Goal: Task Accomplishment & Management: Use online tool/utility

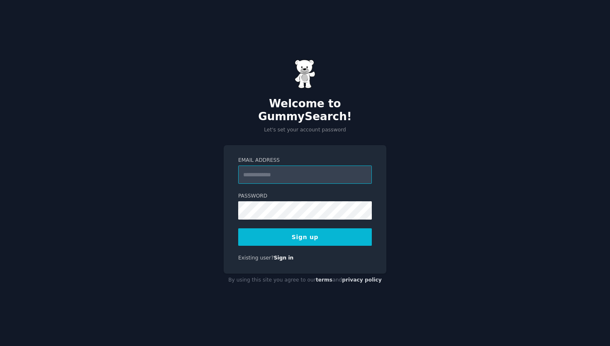
click at [273, 170] on input "Email Address" at bounding box center [305, 174] width 134 height 18
click at [244, 185] on form "Email Address Password Sign up" at bounding box center [305, 201] width 134 height 89
click at [277, 255] on link "Sign in" at bounding box center [284, 258] width 20 height 6
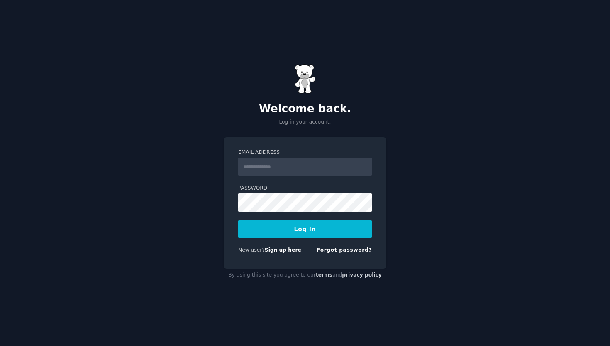
click at [273, 248] on link "Sign up here" at bounding box center [283, 250] width 37 height 6
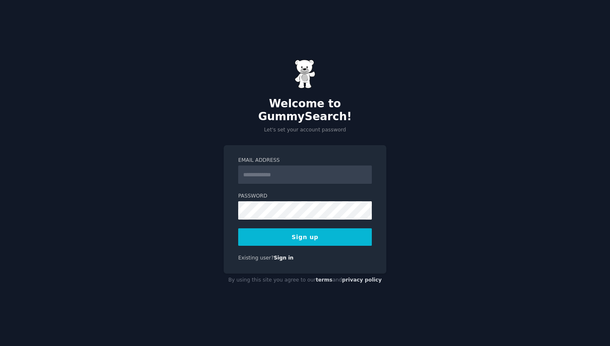
click at [272, 167] on input "Email Address" at bounding box center [305, 174] width 134 height 18
type input "**********"
click at [336, 234] on button "Sign up" at bounding box center [305, 236] width 134 height 17
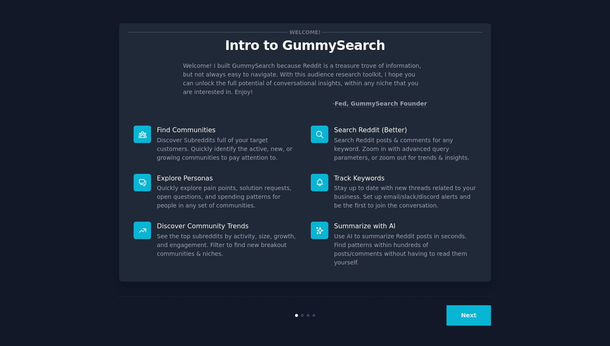
click at [463, 311] on button "Next" at bounding box center [469, 315] width 44 height 20
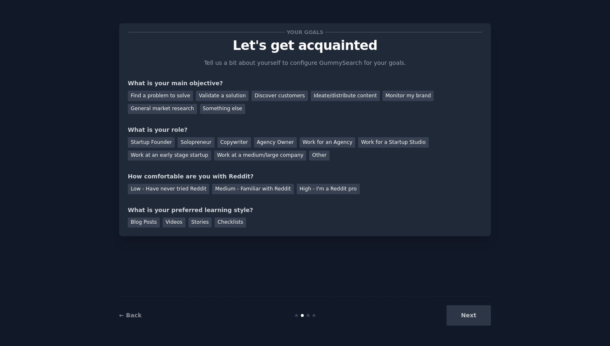
click at [463, 311] on div "Next" at bounding box center [429, 315] width 124 height 20
click at [466, 316] on div "Next" at bounding box center [429, 315] width 124 height 20
click at [471, 317] on div "Next" at bounding box center [429, 315] width 124 height 20
click at [212, 97] on div "Validate a solution" at bounding box center [222, 96] width 53 height 10
click at [191, 141] on div "Solopreneur" at bounding box center [196, 142] width 37 height 10
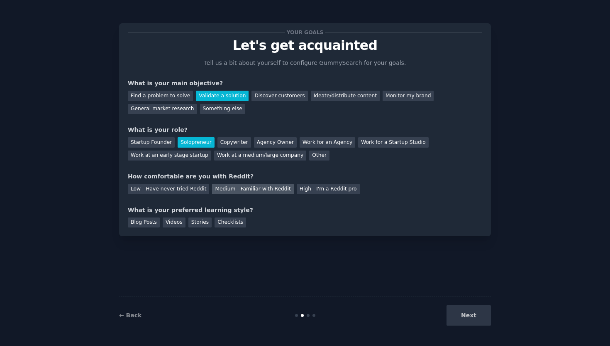
click at [238, 191] on div "Medium - Familiar with Reddit" at bounding box center [252, 189] width 81 height 10
click at [225, 220] on div "Checklists" at bounding box center [231, 222] width 32 height 10
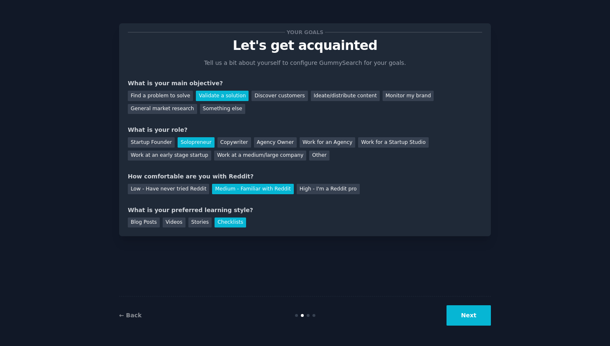
click at [465, 311] on button "Next" at bounding box center [469, 315] width 44 height 20
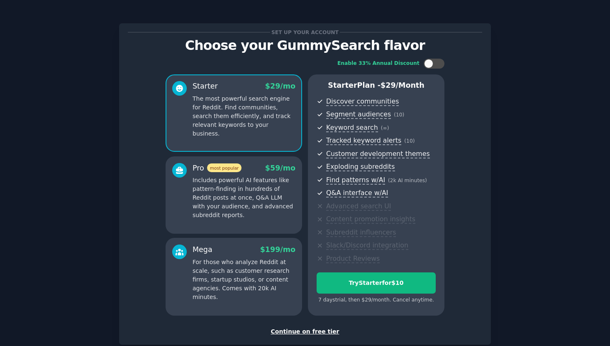
click at [320, 333] on div "Continue on free tier" at bounding box center [305, 331] width 355 height 9
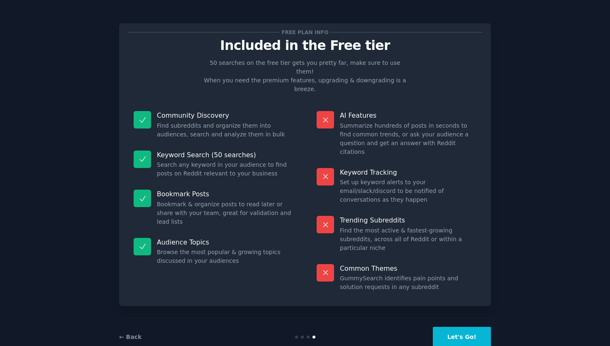
click at [469, 326] on button "Let's Go!" at bounding box center [462, 336] width 58 height 20
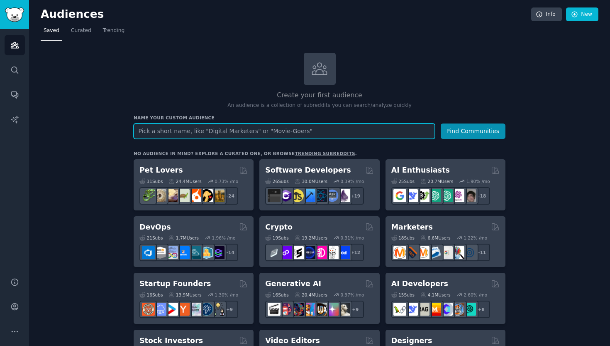
click at [264, 127] on input "text" at bounding box center [284, 130] width 301 height 15
paste input "startups"
type input "startups"
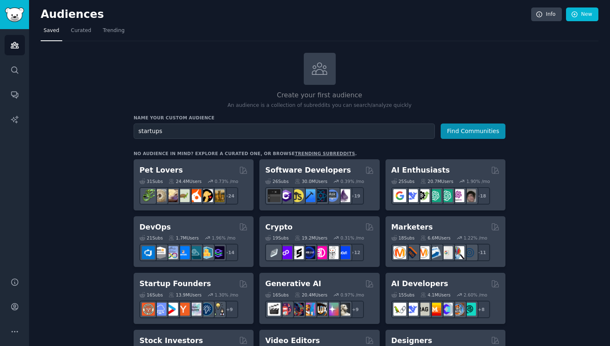
click at [375, 92] on h2 "Create your first audience" at bounding box center [320, 95] width 372 height 10
click at [482, 136] on button "Find Communities" at bounding box center [473, 130] width 65 height 15
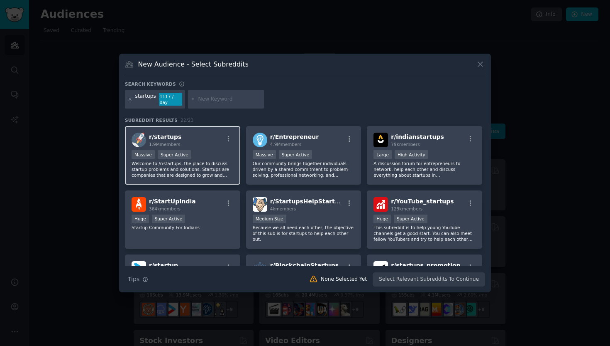
click at [220, 139] on div "r/ startups 1.9M members" at bounding box center [183, 139] width 102 height 15
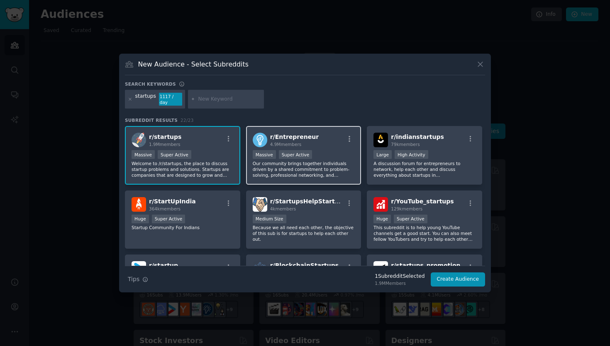
click at [336, 147] on div "r/ Entrepreneur 4.9M members Massive Super Active Our community brings together…" at bounding box center [303, 155] width 115 height 59
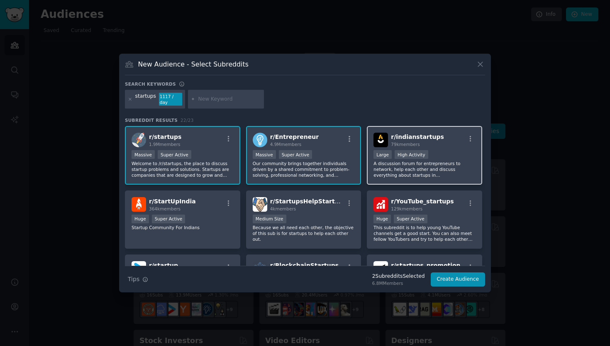
click at [462, 150] on div ">= 80th percentile for submissions / day Large High Activity" at bounding box center [425, 155] width 102 height 10
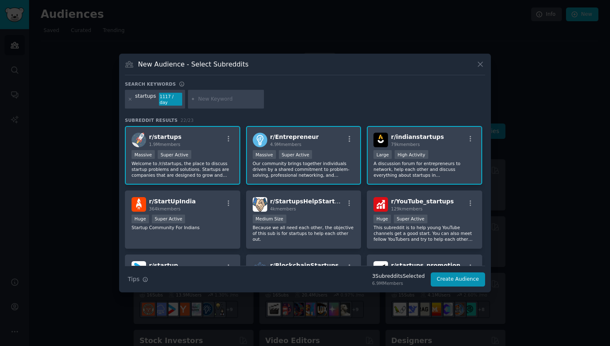
click at [221, 102] on input "text" at bounding box center [229, 99] width 63 height 7
paste input "Entrepreneur"
type input "Entrepreneur"
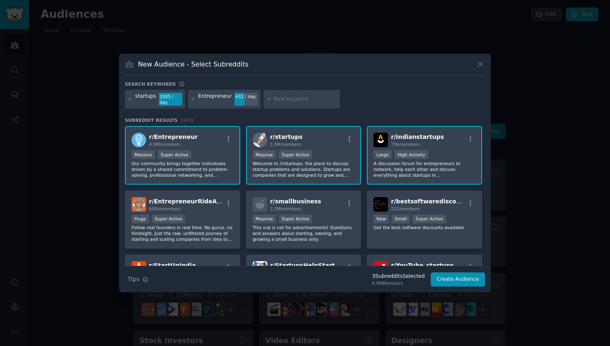
click at [212, 137] on div "r/ Entrepreneur 4.9M members" at bounding box center [183, 139] width 102 height 15
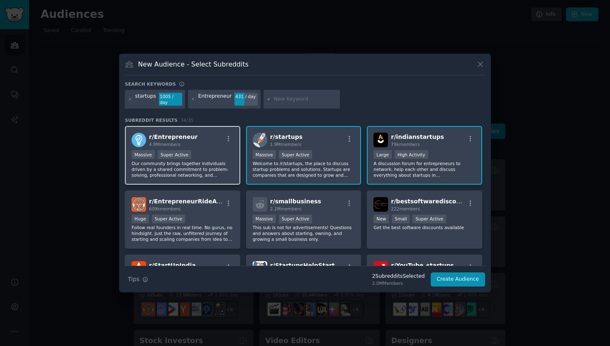
click at [216, 134] on div "r/ Entrepreneur 4.9M members" at bounding box center [183, 139] width 102 height 15
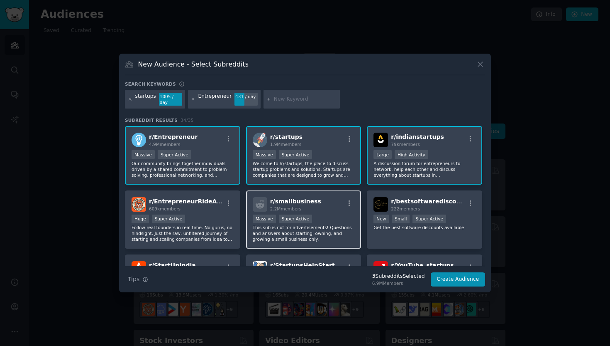
click at [335, 197] on div "r/ smallbusiness 2.2M members" at bounding box center [304, 204] width 102 height 15
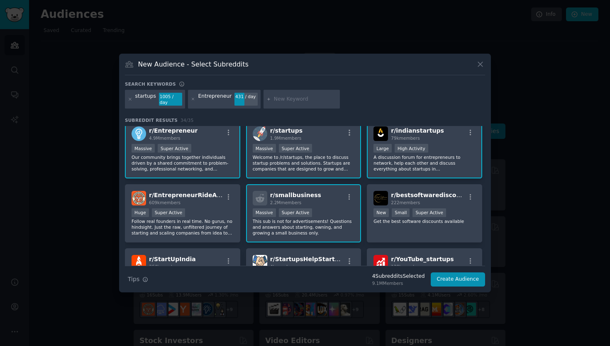
scroll to position [201, 0]
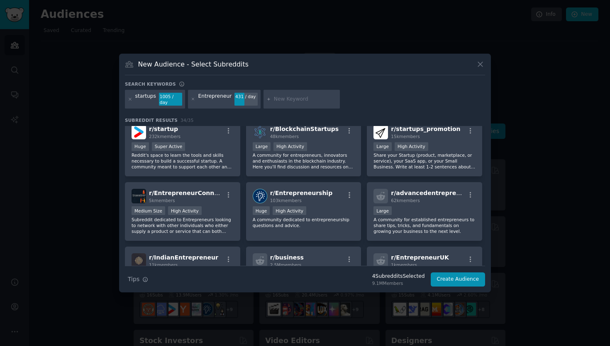
click at [277, 98] on input "text" at bounding box center [305, 99] width 63 height 7
paste input "ProductManagement"
type input "ProductManagement"
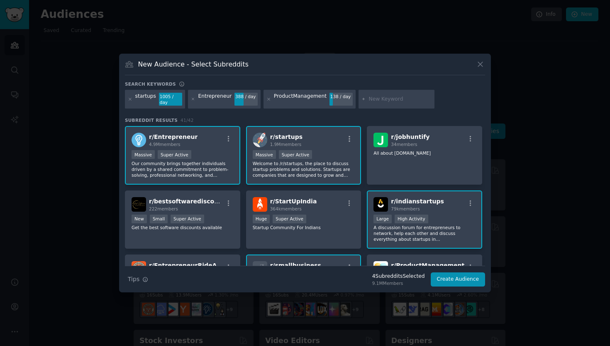
scroll to position [113, 0]
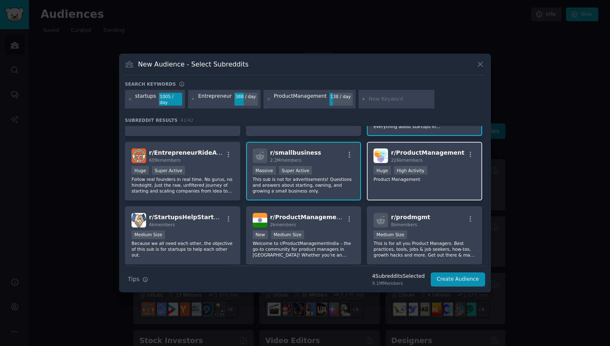
click at [453, 166] on div "Huge High Activity" at bounding box center [425, 171] width 102 height 10
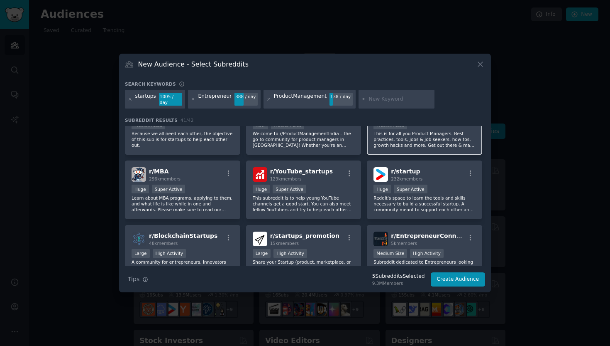
scroll to position [245, 0]
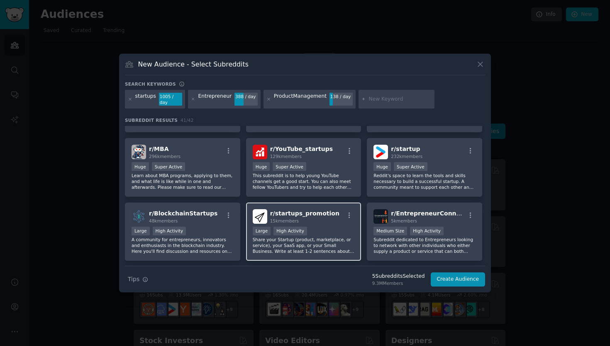
click at [352, 217] on div at bounding box center [350, 216] width 10 height 10
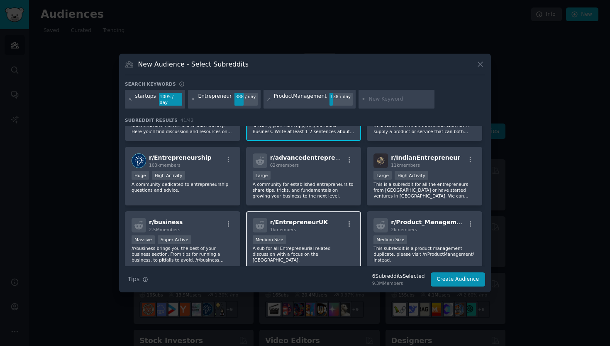
scroll to position [365, 0]
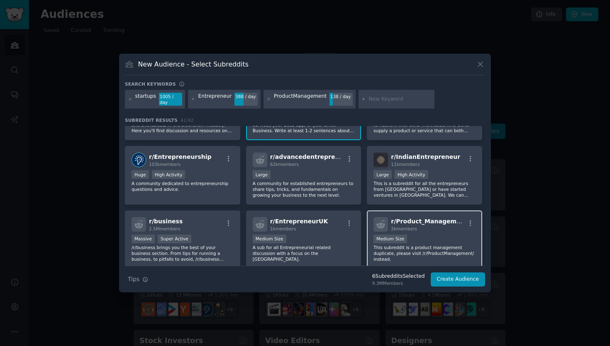
click at [429, 235] on div "1000 - 10,000 members Medium Size" at bounding box center [425, 239] width 102 height 10
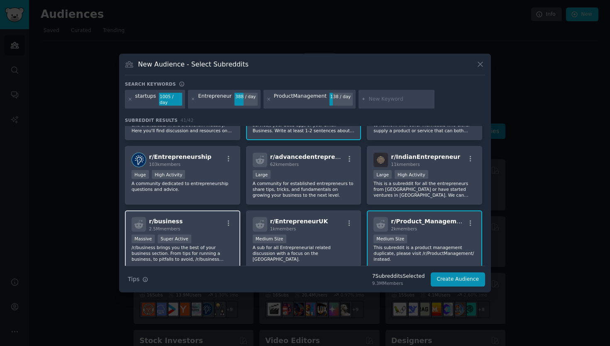
click at [224, 234] on div "Massive Super Active" at bounding box center [183, 239] width 102 height 10
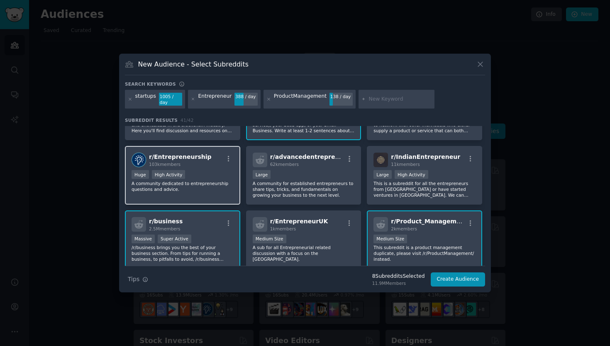
click at [211, 170] on div "Huge High Activity" at bounding box center [183, 175] width 102 height 10
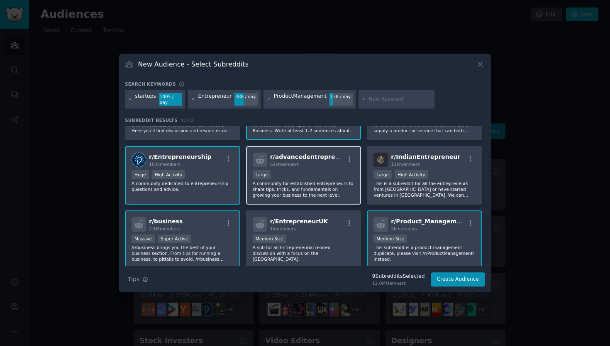
click at [316, 181] on p "A community for established entrepreneurs to share tips, tricks, and fundamenta…" at bounding box center [304, 188] width 102 height 17
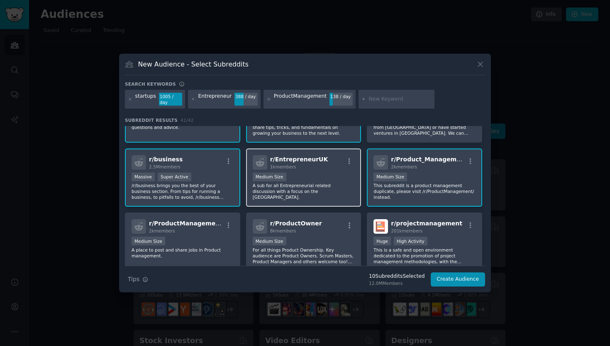
scroll to position [450, 0]
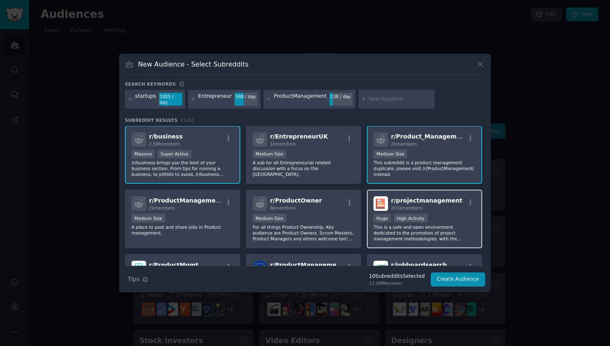
click at [444, 218] on div "Huge High Activity" at bounding box center [425, 218] width 102 height 10
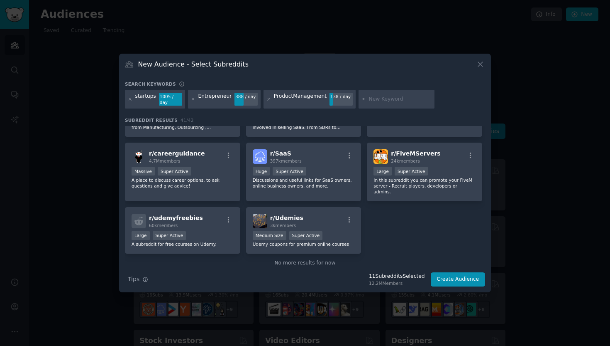
scroll to position [761, 0]
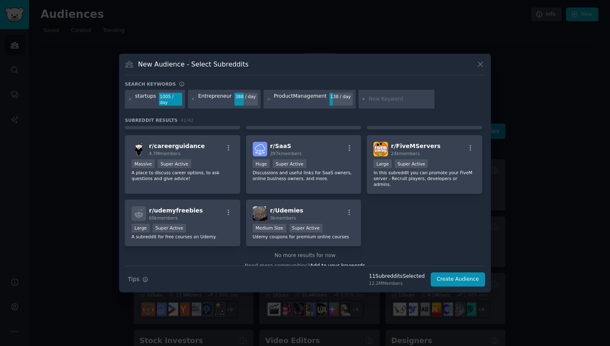
click at [380, 96] on input "text" at bounding box center [400, 99] width 63 height 7
paste input "marketing"
type input "marketing"
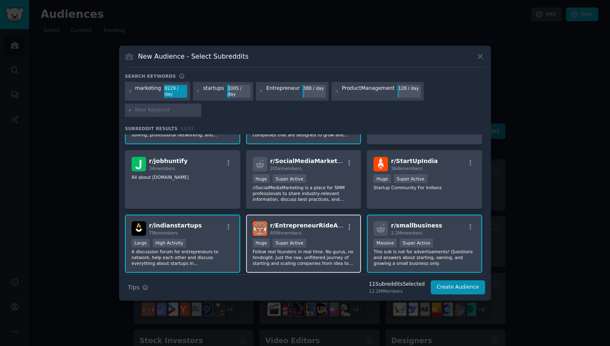
scroll to position [100, 0]
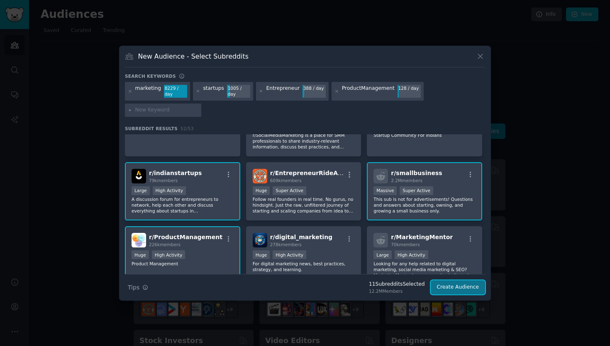
click at [457, 287] on button "Create Audience" at bounding box center [458, 287] width 55 height 14
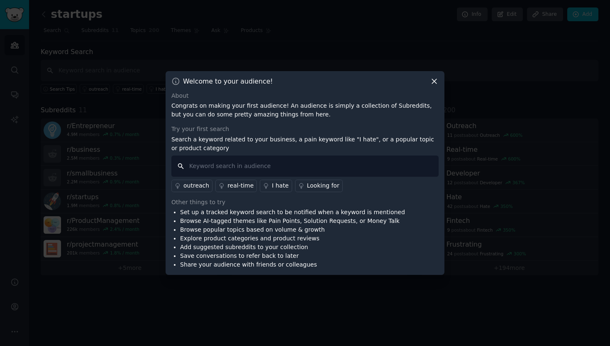
click at [230, 165] on input "text" at bounding box center [305, 165] width 267 height 21
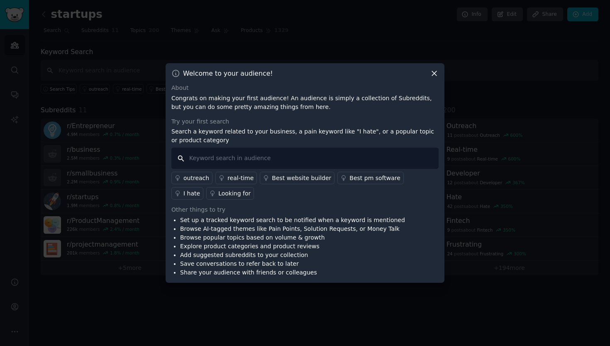
click at [252, 162] on input "text" at bounding box center [305, 157] width 267 height 21
paste input "MVP launch"
type input "MVP launch"
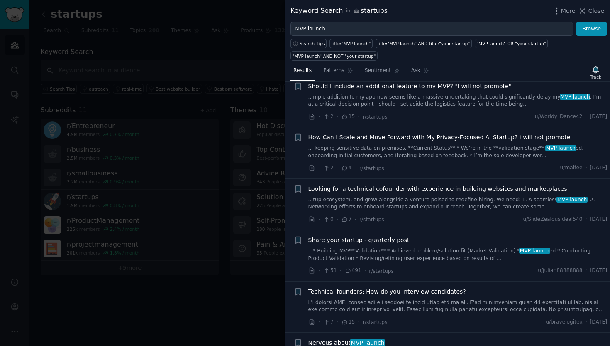
scroll to position [1122, 0]
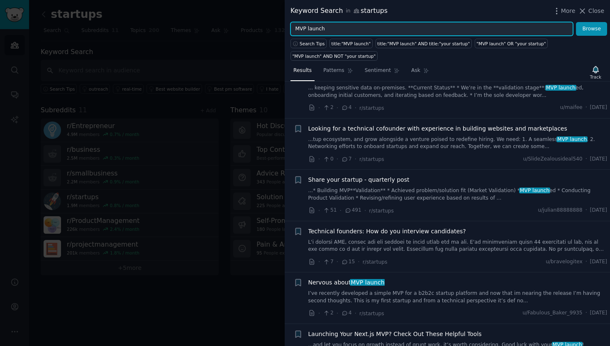
click at [337, 29] on input "MVP launch" at bounding box center [432, 29] width 283 height 14
paste input "Figma to WordPress"
click at [576, 22] on button "Browse" at bounding box center [591, 29] width 31 height 14
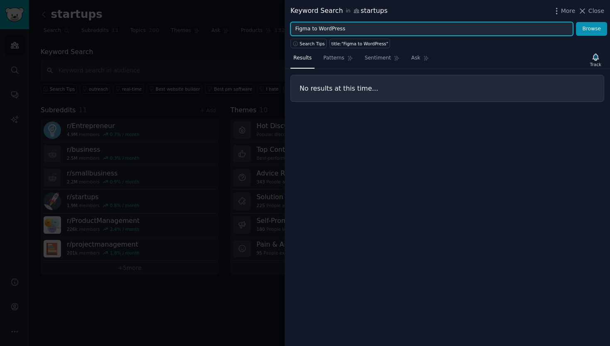
click at [342, 29] on input "Figma to WordPress" at bounding box center [432, 29] width 283 height 14
paste input "landing page"
click at [576, 22] on button "Browse" at bounding box center [591, 29] width 31 height 14
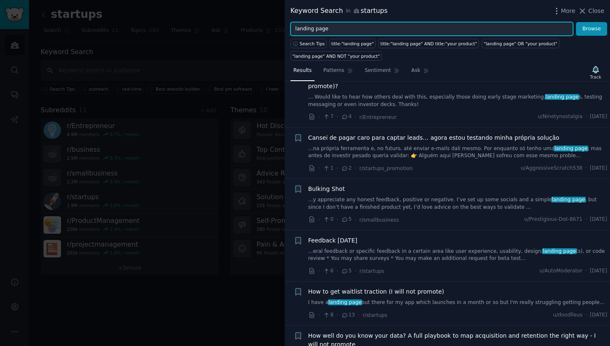
scroll to position [200, 0]
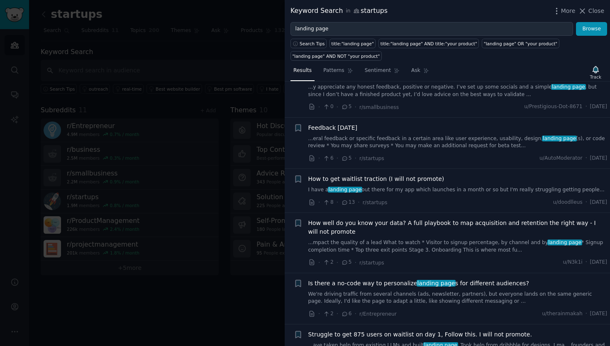
click at [509, 174] on div "How to get waitlist traction (I will not promote)" at bounding box center [458, 178] width 299 height 9
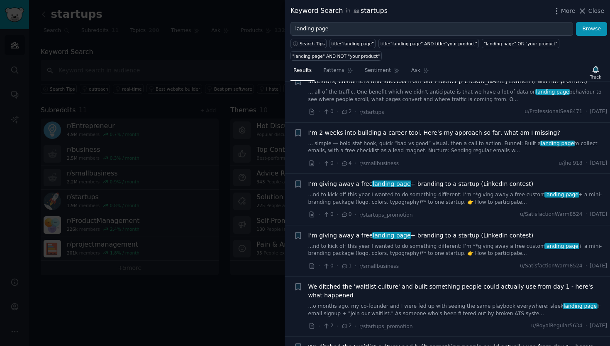
scroll to position [591, 0]
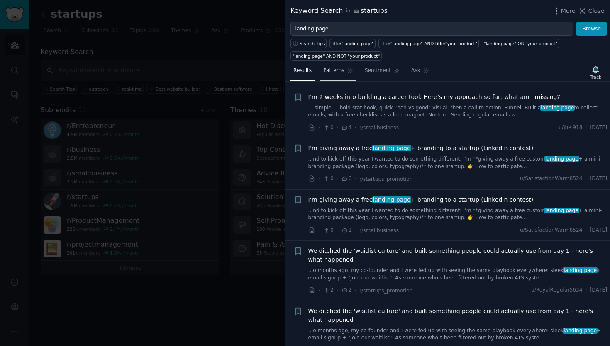
click at [339, 70] on span "Patterns" at bounding box center [333, 70] width 21 height 7
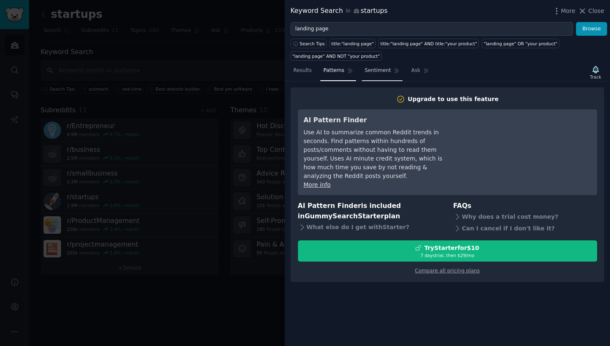
click at [378, 75] on link "Sentiment" at bounding box center [382, 72] width 41 height 17
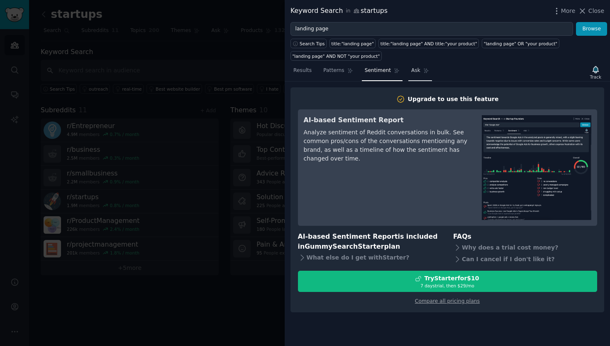
click at [414, 71] on span "Ask" at bounding box center [416, 70] width 9 height 7
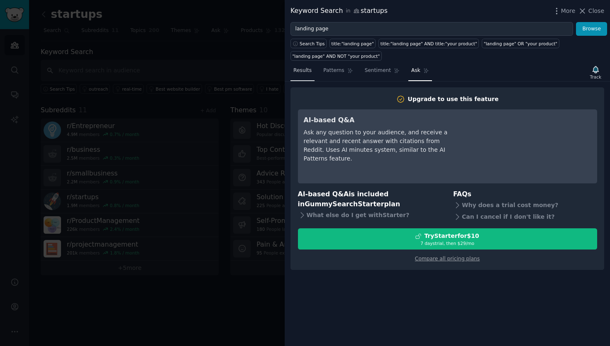
click at [299, 71] on span "Results" at bounding box center [303, 70] width 18 height 7
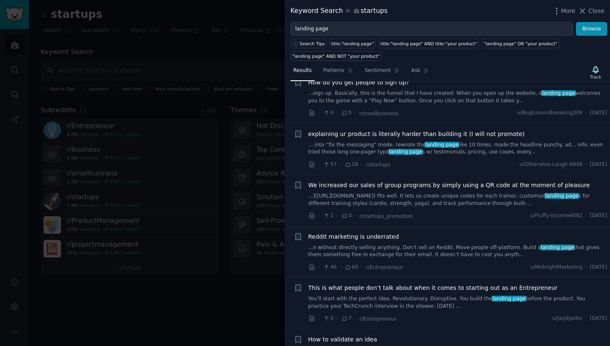
scroll to position [2106, 0]
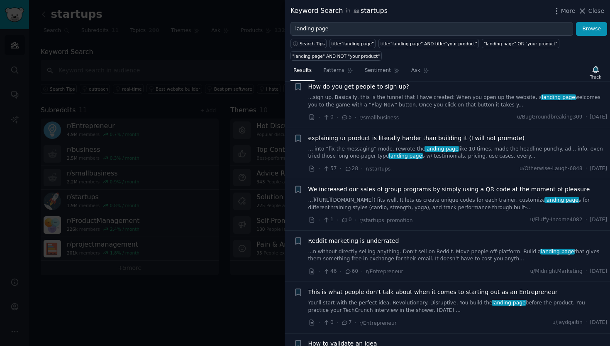
click at [382, 145] on link "... into “fix the messaging” mode. rewrote the landing page like 10 times. made…" at bounding box center [458, 152] width 299 height 15
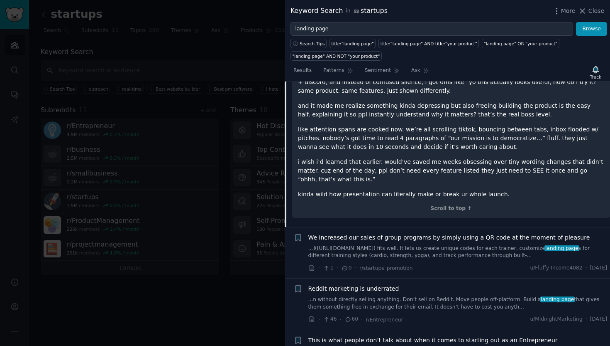
scroll to position [2113, 0]
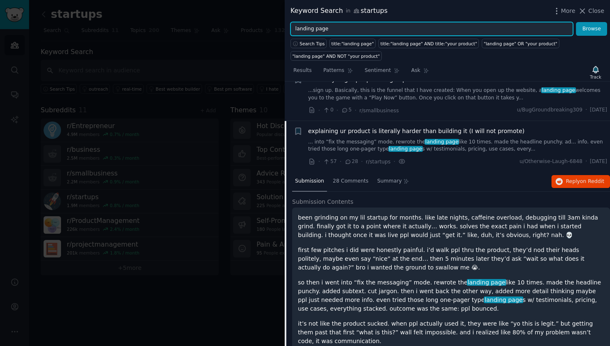
click at [325, 30] on input "landing page" at bounding box center [432, 29] width 283 height 14
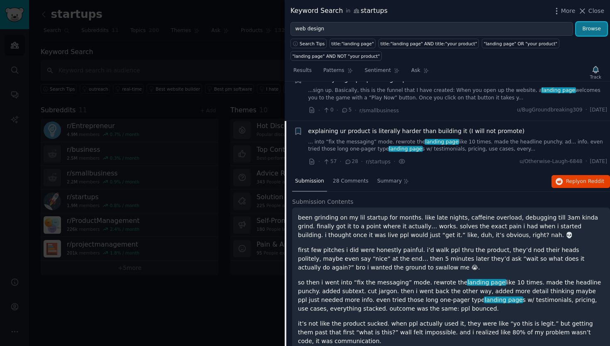
click at [587, 30] on button "Browse" at bounding box center [591, 29] width 31 height 14
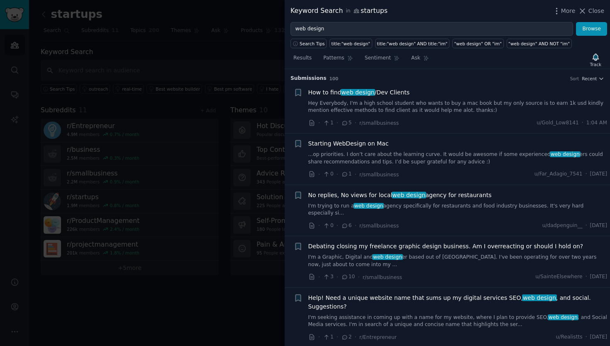
click at [348, 123] on span "5" at bounding box center [346, 122] width 10 height 7
click at [336, 93] on span "How to find web design /Dev Clients" at bounding box center [360, 92] width 102 height 9
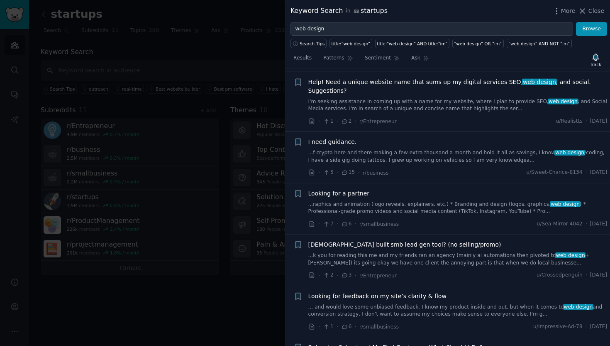
scroll to position [421, 0]
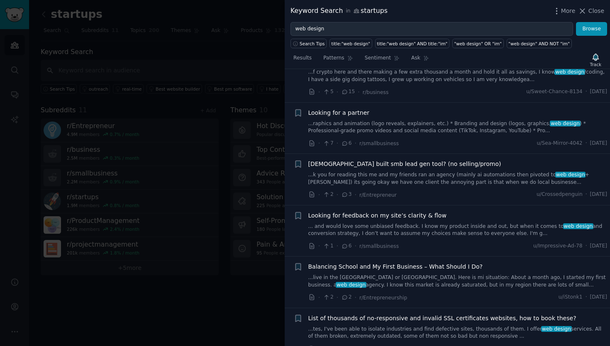
click at [404, 108] on div "Looking for a partner" at bounding box center [458, 112] width 299 height 9
click at [363, 108] on span "Looking for a partner" at bounding box center [339, 112] width 61 height 9
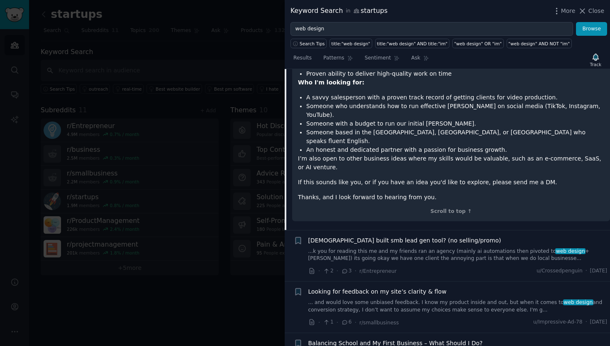
scroll to position [328, 0]
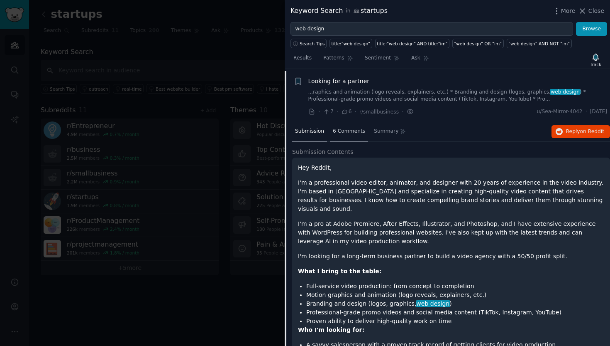
click at [357, 127] on span "6 Comments" at bounding box center [349, 130] width 32 height 7
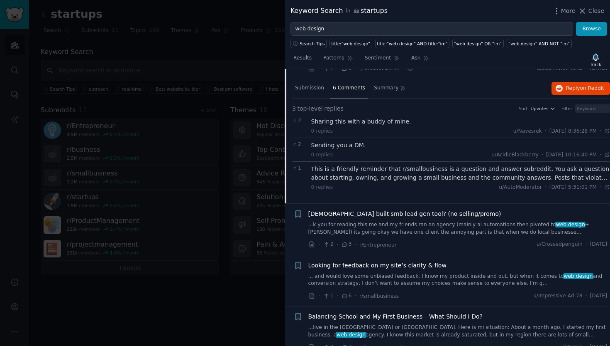
scroll to position [0, 0]
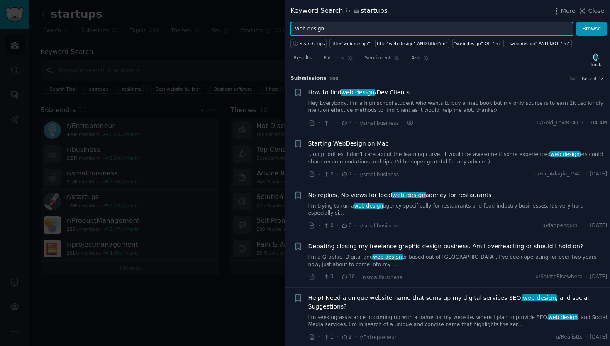
drag, startPoint x: 332, startPoint y: 29, endPoint x: 306, endPoint y: 29, distance: 26.2
click at [306, 29] on input "web design" at bounding box center [432, 29] width 283 height 14
click at [576, 22] on button "Browse" at bounding box center [591, 29] width 31 height 14
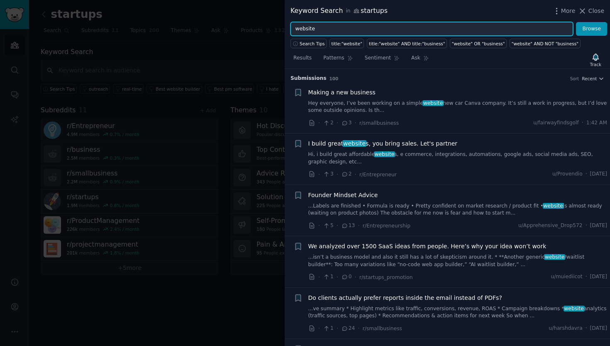
click at [403, 32] on input "website" at bounding box center [432, 29] width 283 height 14
paste input "pre-seed"
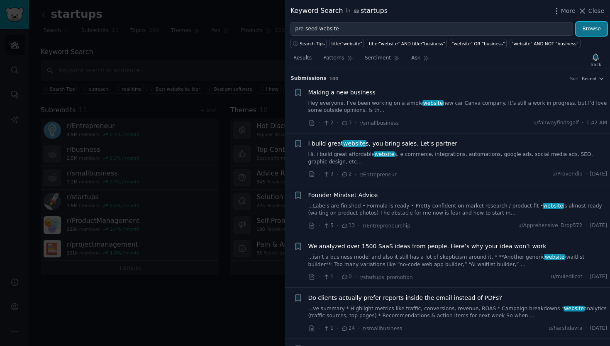
click at [599, 33] on button "Browse" at bounding box center [591, 29] width 31 height 14
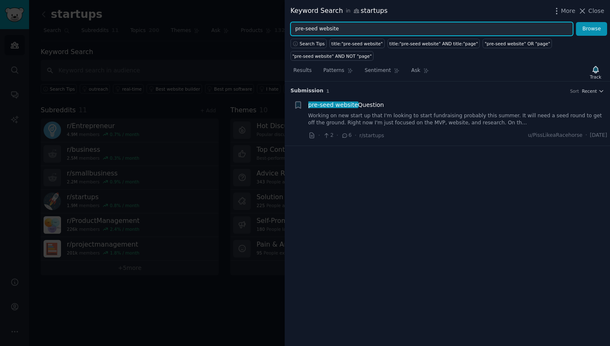
click at [306, 29] on input "pre-seed website" at bounding box center [432, 29] width 283 height 14
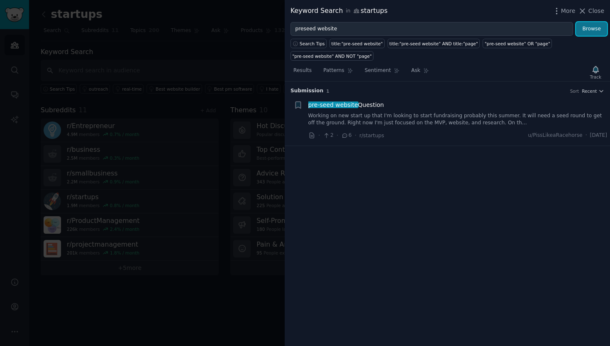
click at [590, 30] on button "Browse" at bounding box center [591, 29] width 31 height 14
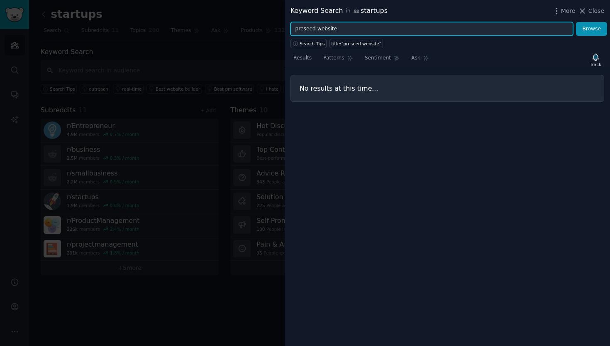
drag, startPoint x: 303, startPoint y: 29, endPoint x: 309, endPoint y: 50, distance: 21.9
click at [306, 38] on div "Keyword Search in startups More Close preseed website Browse Search Tips title:…" at bounding box center [448, 173] width 326 height 346
type input "pre seed website"
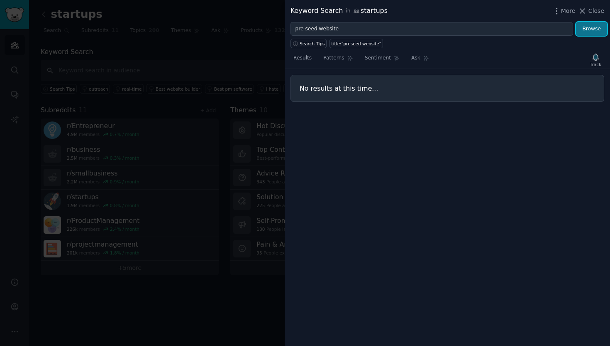
click at [588, 33] on button "Browse" at bounding box center [591, 29] width 31 height 14
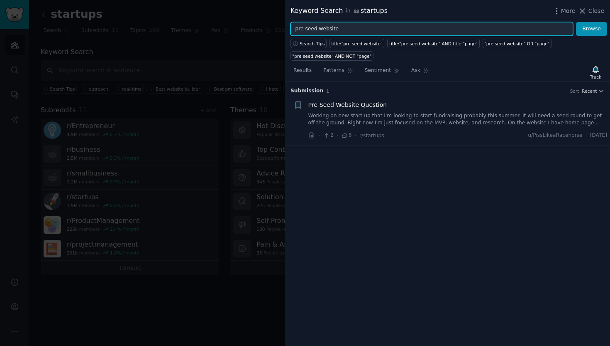
click at [321, 32] on input "pre seed website" at bounding box center [432, 29] width 283 height 14
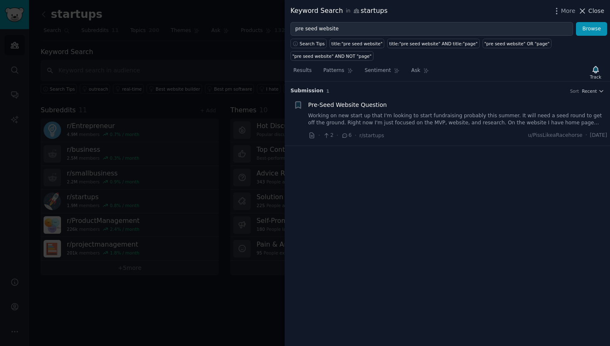
click at [601, 13] on span "Close" at bounding box center [597, 11] width 16 height 9
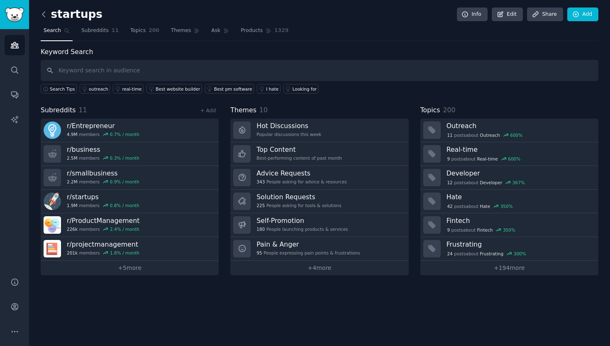
click at [44, 16] on icon at bounding box center [43, 14] width 9 height 9
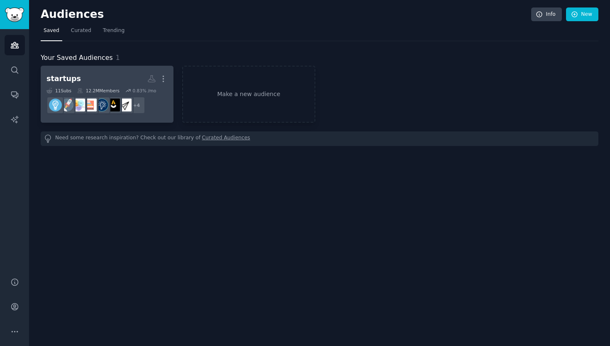
click at [115, 79] on h2 "startups Custom Audience More" at bounding box center [107, 78] width 121 height 15
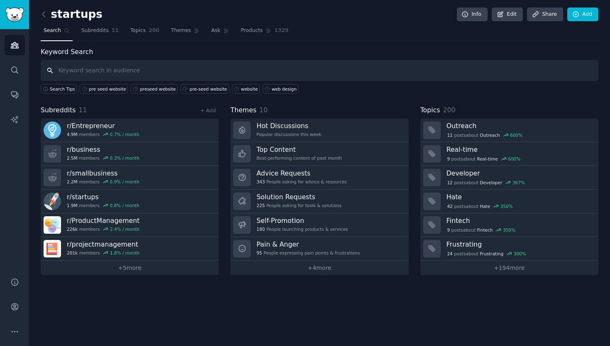
paste input "startup pain points"
type input "startup pain points"
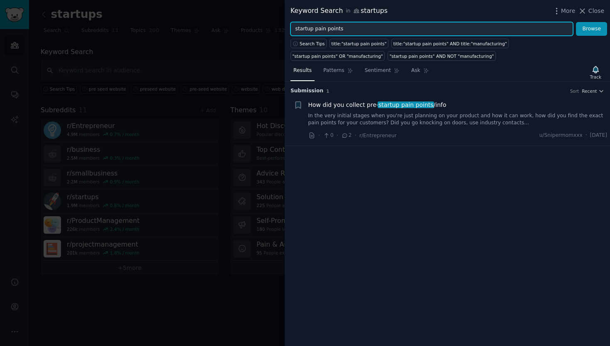
drag, startPoint x: 313, startPoint y: 29, endPoint x: 284, endPoint y: 32, distance: 29.6
click at [284, 32] on div "Keyword Search in startups More Close startup pain points Browse Search Tips ti…" at bounding box center [305, 173] width 610 height 346
type input "pain points"
click at [576, 22] on button "Browse" at bounding box center [591, 29] width 31 height 14
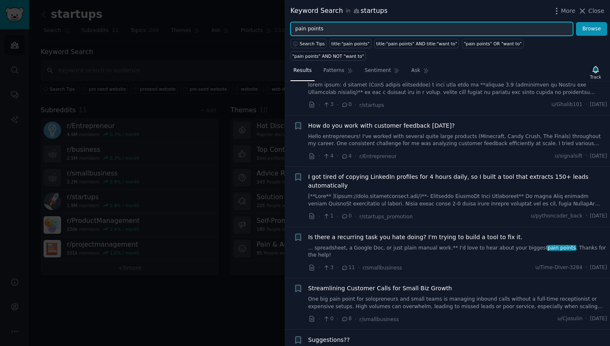
scroll to position [796, 0]
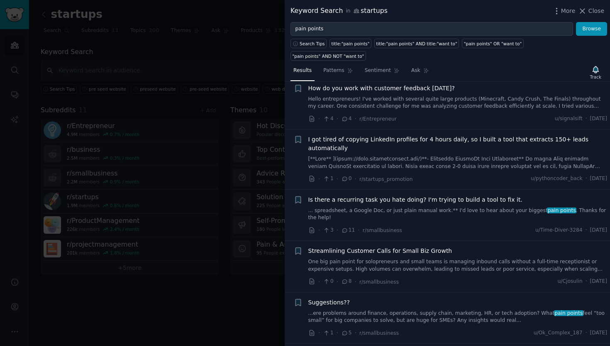
click at [158, 218] on div at bounding box center [305, 173] width 610 height 346
